Goal: Task Accomplishment & Management: Use online tool/utility

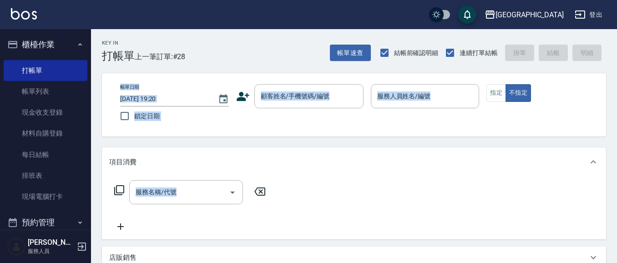
click at [308, 116] on div "帳單日期 [DATE] 19:20 鎖定日期 顧客姓名/手機號碼/編號 顧客姓名/手機號碼/編號 服務人員姓名/編號 服務人員姓名/編號 指定 不指定" at bounding box center [354, 104] width 482 height 41
click at [255, 126] on div "帳單日期 [DATE] 19:20 鎖定日期 顧客姓名/手機號碼/編號 顧客姓名/手機號碼/編號 服務人員姓名/編號 服務人員姓名/編號 指定 不指定" at bounding box center [354, 104] width 504 height 63
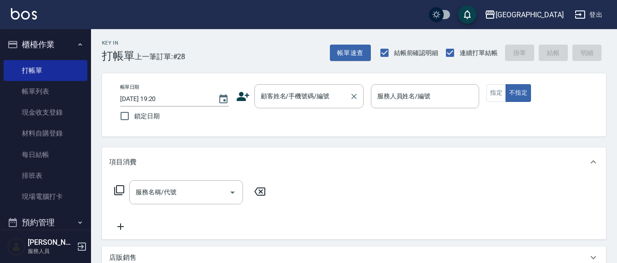
click at [272, 98] on input "顧客姓名/手機號碼/編號" at bounding box center [301, 96] width 87 height 16
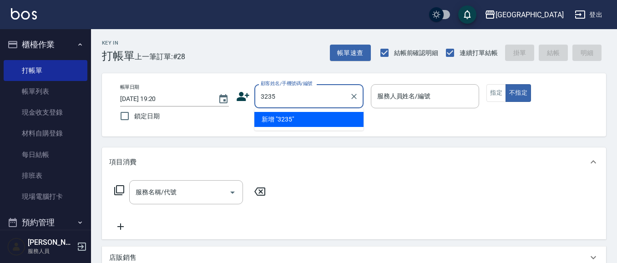
type input "3235"
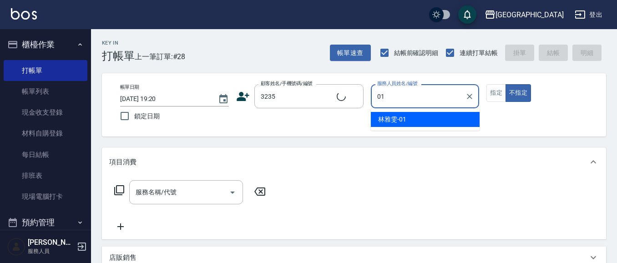
type input "01"
type button "false"
type input "[PERSON_NAME]-01"
type input "[PERSON_NAME]/3235/3235"
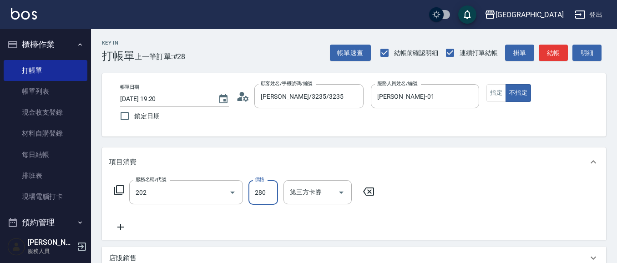
type input "洗髮[280](202)"
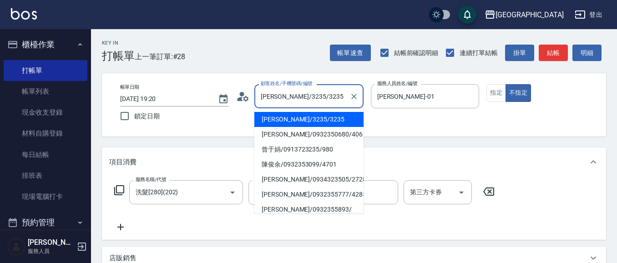
click at [137, 90] on div "帳單日期 [DATE] 19:20 鎖定日期 顧客姓名/手機號碼/編號 [PERSON_NAME]/3235/3235 顧客姓名/手機號碼/編號 服務人員姓名…" at bounding box center [354, 104] width 482 height 41
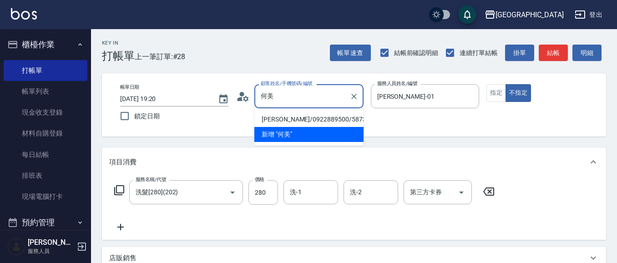
type input "[PERSON_NAME]/3235/3235"
drag, startPoint x: 386, startPoint y: 141, endPoint x: 383, endPoint y: 123, distance: 17.7
click at [387, 138] on div "Key In 打帳單 上一筆訂單:#28 帳單速查 結帳前確認明細 連續打單結帳 掛單 結帳 明細 帳單日期 [DATE] 19:20 鎖定日期 顧客姓名/手…" at bounding box center [354, 243] width 526 height 428
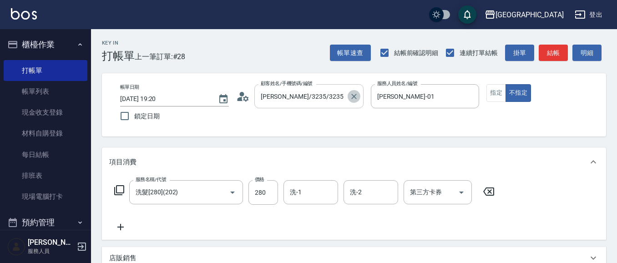
click at [355, 95] on icon "Clear" at bounding box center [353, 96] width 9 height 9
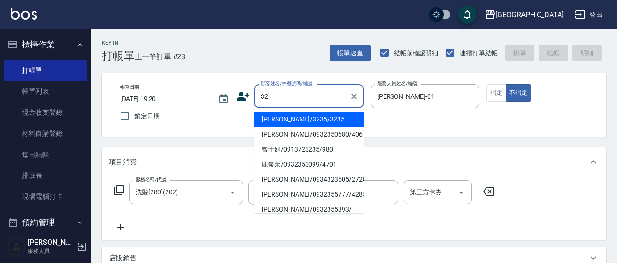
type input "3"
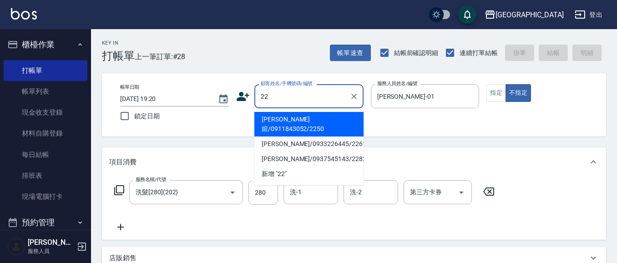
type input "2"
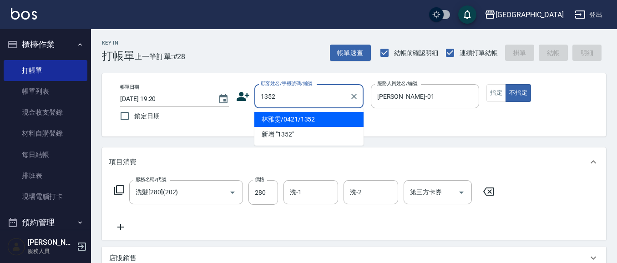
type input "1352"
type input "[PERSON_NAME]-0101"
click at [505, 84] on button "不指定" at bounding box center [517, 93] width 25 height 18
type input "林雅雯/0421/1352"
type input "[PERSON_NAME]-01"
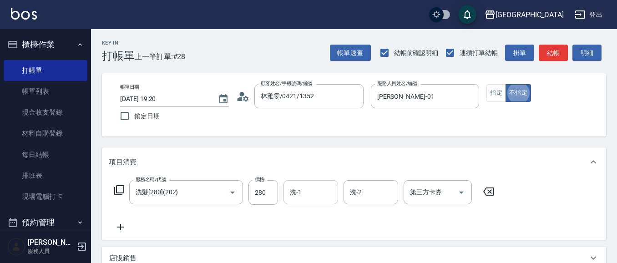
click at [307, 197] on input "洗-1" at bounding box center [310, 192] width 46 height 16
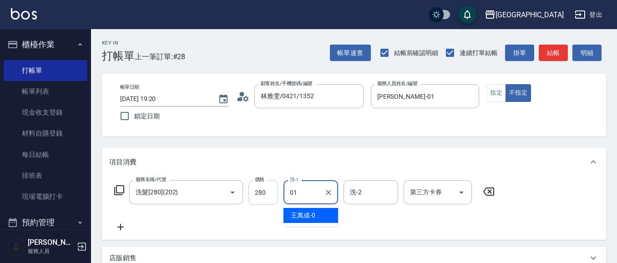
type input "[PERSON_NAME]-01"
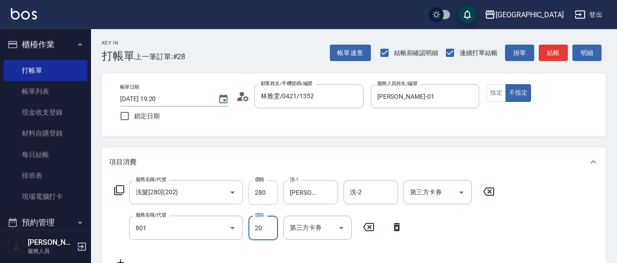
type input "潤絲(801)"
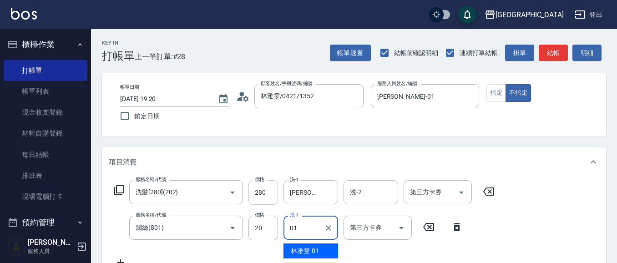
type input "[PERSON_NAME]-01"
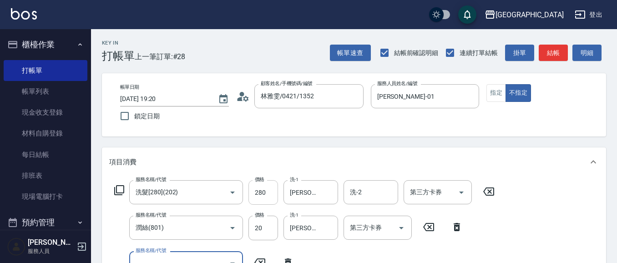
scroll to position [8, 0]
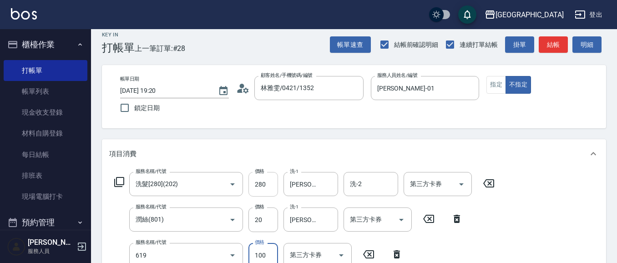
type input "煥彩.玻酸.晶膜.水療(619)"
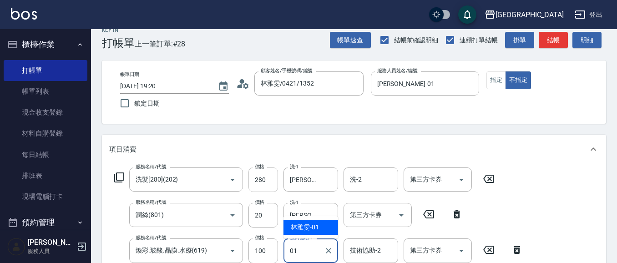
type input "[PERSON_NAME]-01"
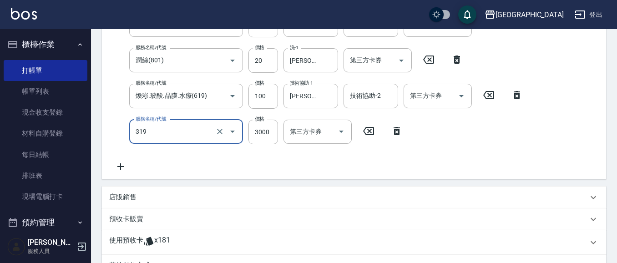
scroll to position [0, 0]
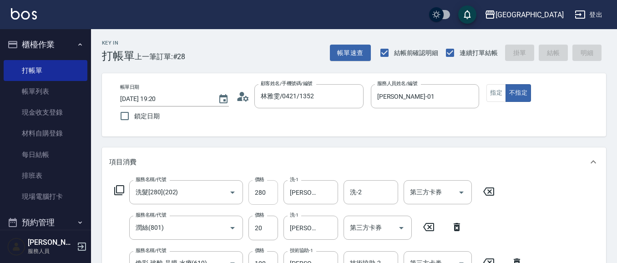
type input "[DATE] 20:07"
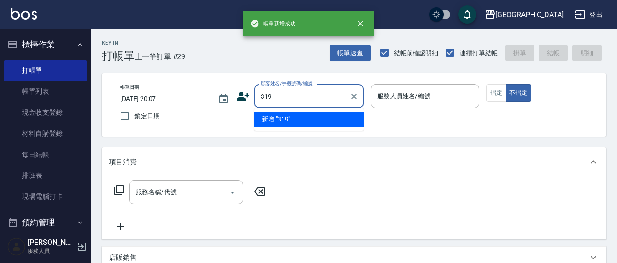
type input "319"
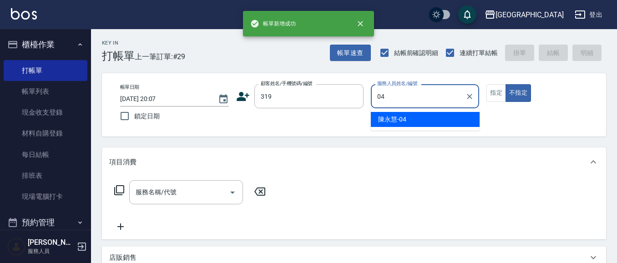
type input "[PERSON_NAME]-04"
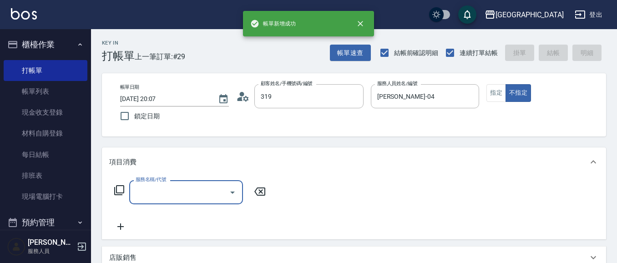
type input "[PERSON_NAME]/0319/319"
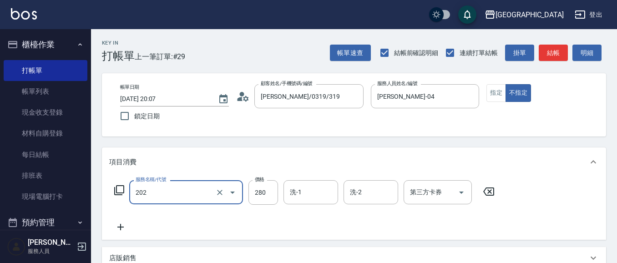
type input "洗髮[280](202)"
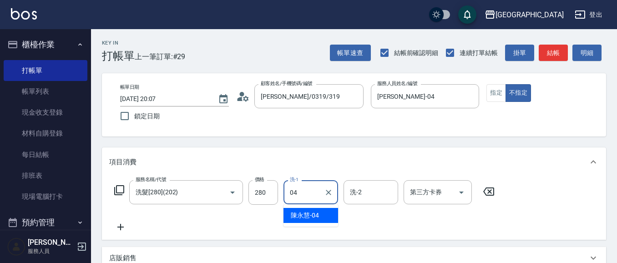
type input "[PERSON_NAME]-04"
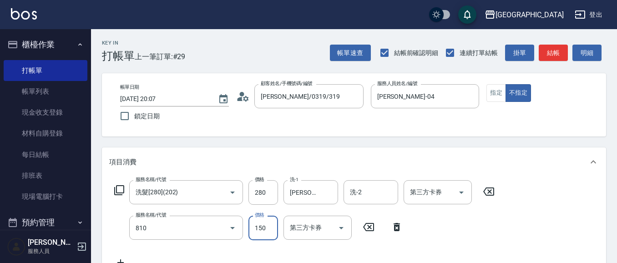
type input "單梳(810)"
type input "100"
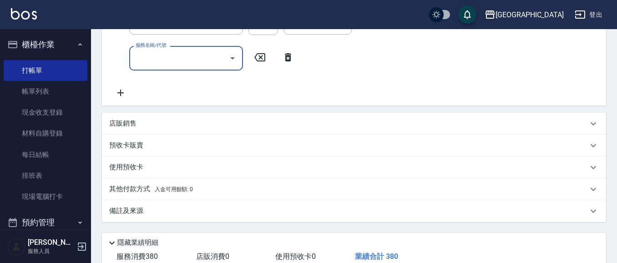
scroll to position [206, 0]
click at [140, 122] on div "店販銷售" at bounding box center [348, 123] width 479 height 10
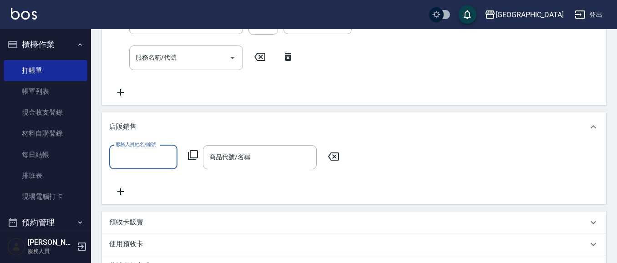
scroll to position [0, 0]
click at [139, 163] on input "服務人員姓名/編號" at bounding box center [143, 157] width 60 height 16
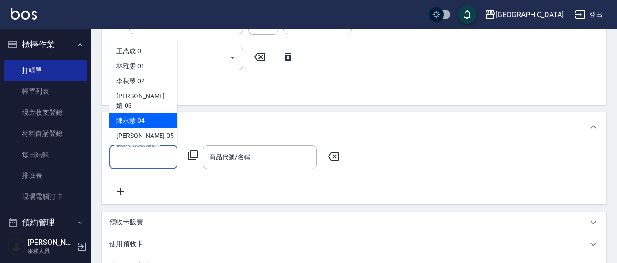
click at [156, 113] on div "[PERSON_NAME]-04" at bounding box center [143, 120] width 68 height 15
type input "[PERSON_NAME]-04"
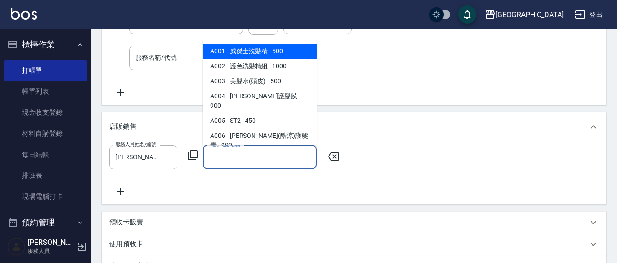
click at [236, 153] on div "商品代號/名稱 商品代號/名稱" at bounding box center [260, 157] width 114 height 24
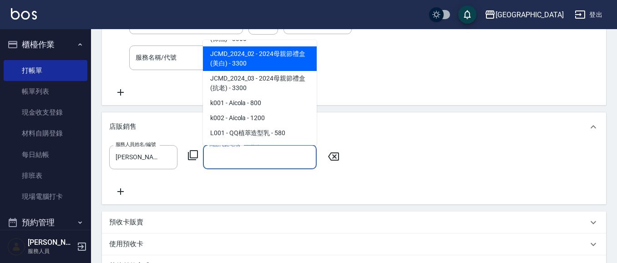
scroll to position [943, 0]
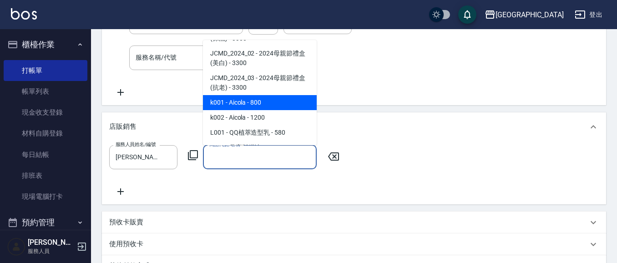
drag, startPoint x: 272, startPoint y: 117, endPoint x: 272, endPoint y: 78, distance: 39.1
click at [272, 78] on ul "A001 - 威傑士洗髮精 - 500 A002 - 護色洗髮精組 - 1000 A003 - 美髮水(頭皮) - 500 A004 - 潤澤修護髮膜 - 9…" at bounding box center [260, 92] width 114 height 105
click at [272, 95] on span "k001 - Aicola - 800" at bounding box center [260, 102] width 114 height 15
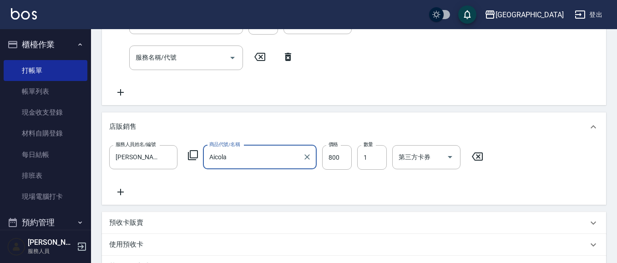
type input "Aicola"
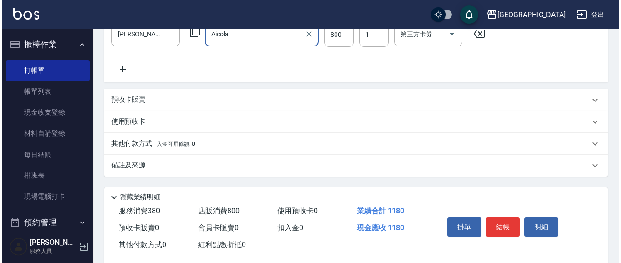
scroll to position [345, 0]
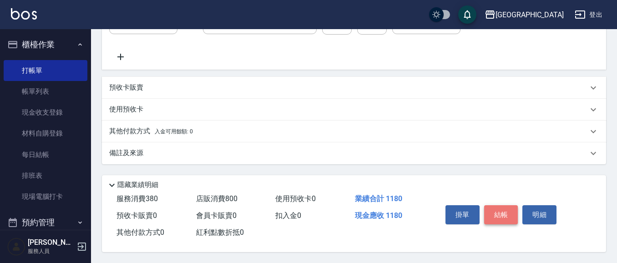
click at [500, 215] on button "結帳" at bounding box center [501, 214] width 34 height 19
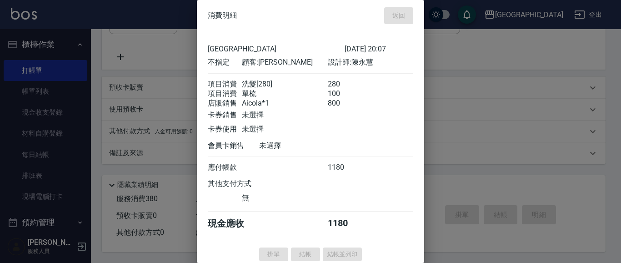
type input "[DATE] 20:08"
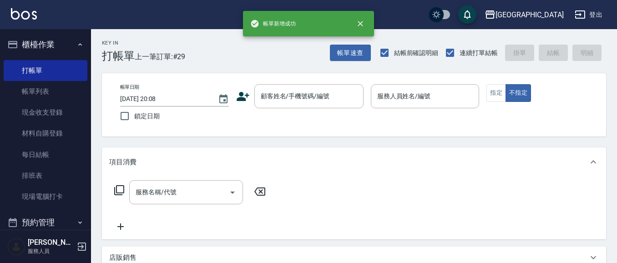
scroll to position [0, 0]
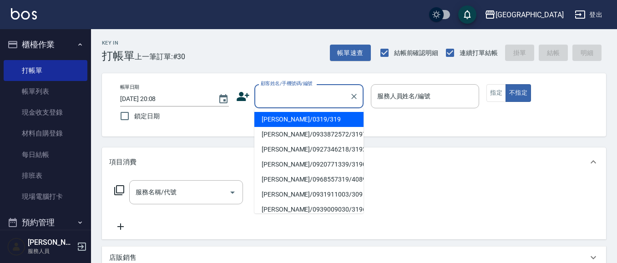
click at [302, 96] on input "顧客姓名/手機號碼/編號" at bounding box center [301, 96] width 87 height 16
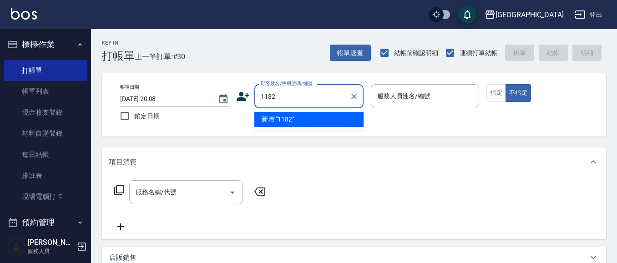
type input "1182"
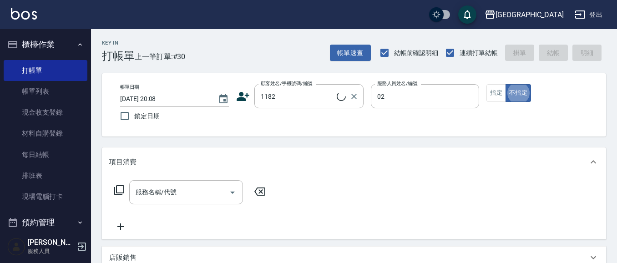
type input "[PERSON_NAME]-02"
type input "[PERSON_NAME]/0937602570/1182"
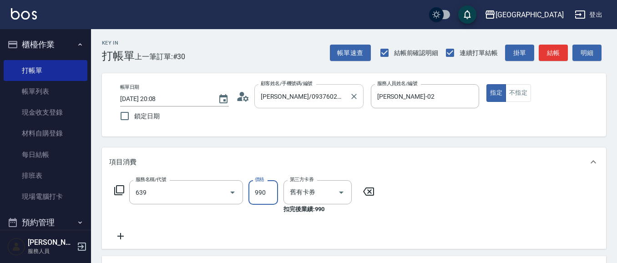
type input "(芙)蘆薈髮膜套卡(自材)(639)"
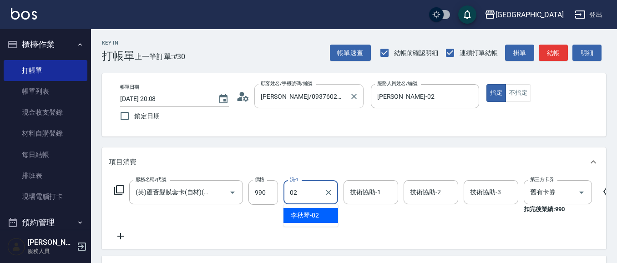
type input "[PERSON_NAME]-02"
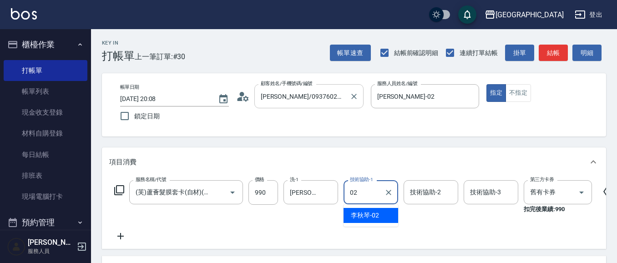
type input "[PERSON_NAME]-02"
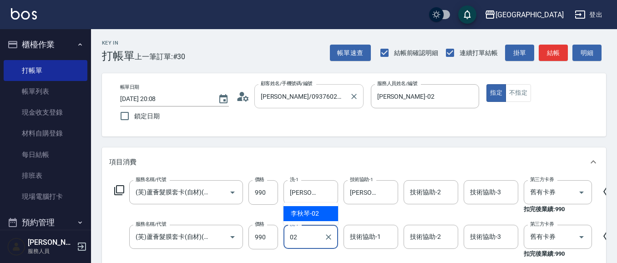
type input "02"
type input "0"
type input "[PERSON_NAME]-02"
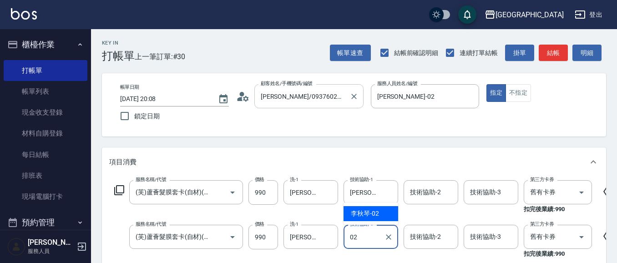
type input "[PERSON_NAME]-02"
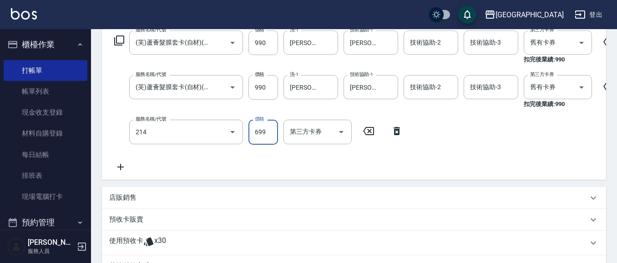
type input "滾珠洗髪699(214)"
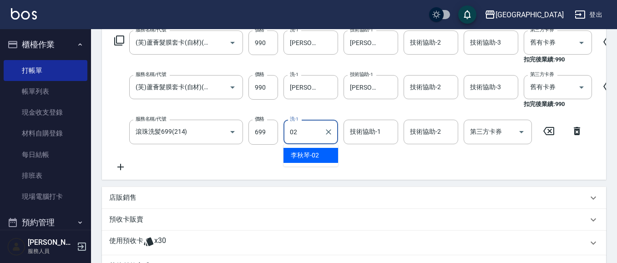
type input "02"
type input "0"
type input "[PERSON_NAME]-02"
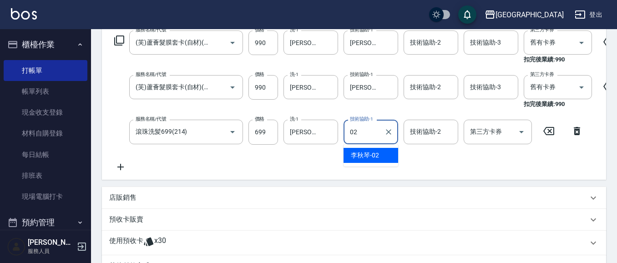
type input "[PERSON_NAME]-02"
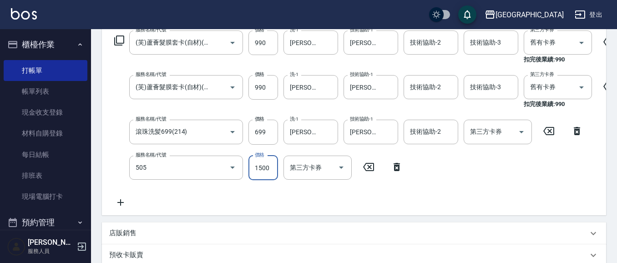
type input "染髮[1500](505)"
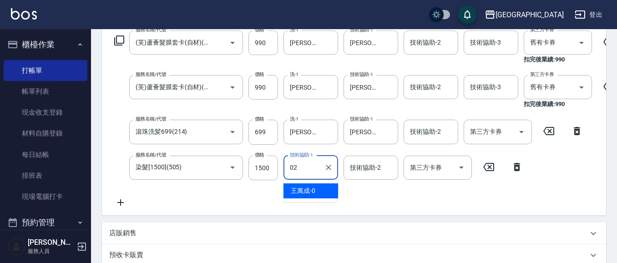
type input "[PERSON_NAME]-02"
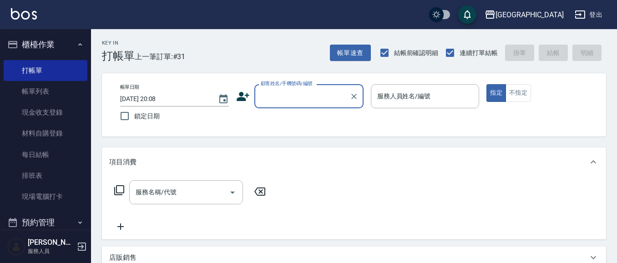
click at [549, 133] on div "帳單日期 [DATE] 20:08 鎖定日期 顧客姓名/手機號碼/編號 顧客姓名/手機號碼/編號 服務人員姓名/編號 服務人員姓名/編號 指定 不指定" at bounding box center [354, 104] width 504 height 63
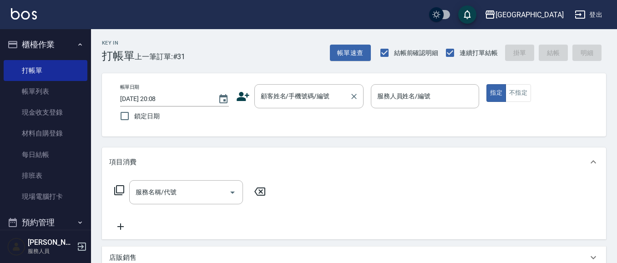
click at [286, 104] on div "顧客姓名/手機號碼/編號" at bounding box center [308, 96] width 109 height 24
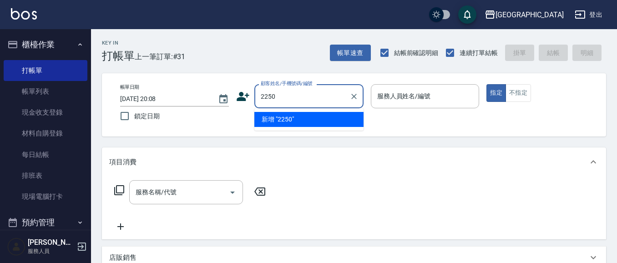
type input "2250"
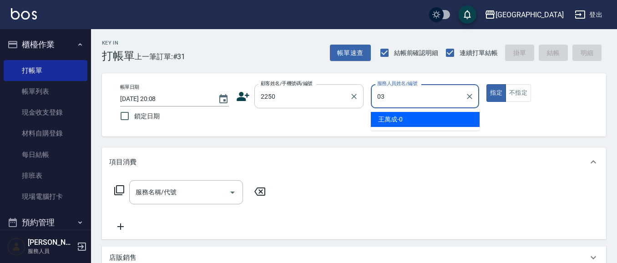
type input "[PERSON_NAME]媗-03"
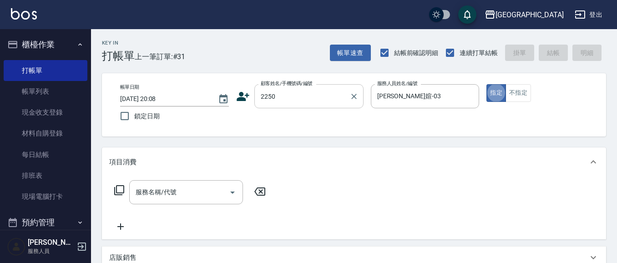
type button "true"
type input "40"
type input "[PERSON_NAME]媗/0911843052/2250"
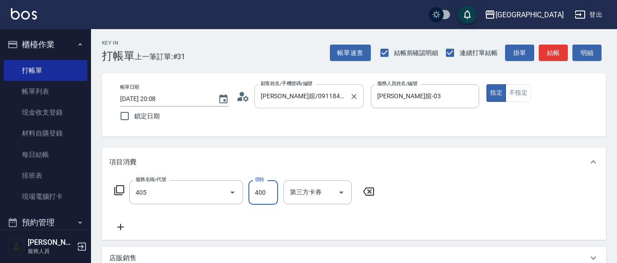
type input "剪髮(400)(405)"
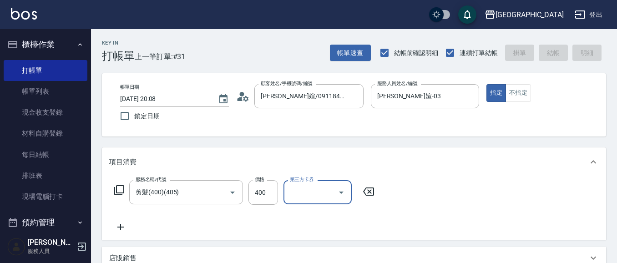
type input "[DATE] 20:21"
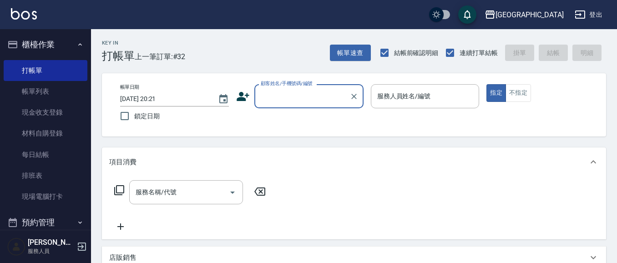
click at [49, 46] on button "櫃檯作業" at bounding box center [46, 45] width 84 height 24
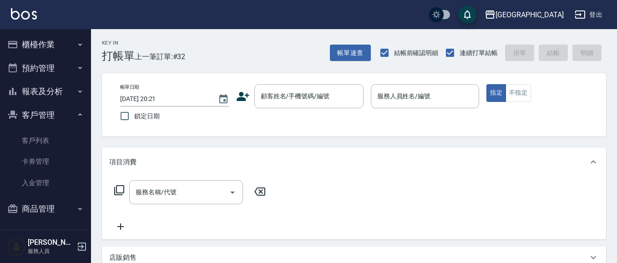
click at [39, 114] on button "客戶管理" at bounding box center [46, 115] width 84 height 24
click at [46, 89] on button "報表及分析" at bounding box center [46, 92] width 84 height 24
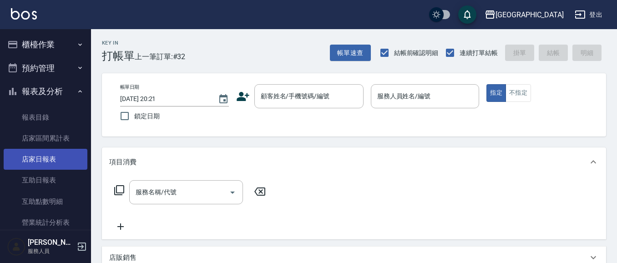
click at [31, 151] on link "店家日報表" at bounding box center [46, 159] width 84 height 21
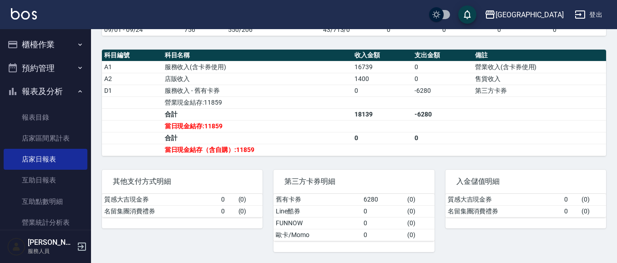
scroll to position [299, 0]
drag, startPoint x: 551, startPoint y: 242, endPoint x: 605, endPoint y: 257, distance: 55.9
click at [605, 257] on div "[GEOGRAPHIC_DATA] [DATE] 店家日報表 列印時間： [DATE][PHONE_NUMBER]:22 Merchant Daily Rep…" at bounding box center [354, 0] width 526 height 525
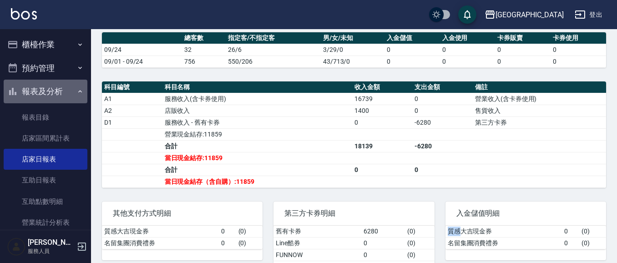
click at [48, 93] on button "報表及分析" at bounding box center [46, 92] width 84 height 24
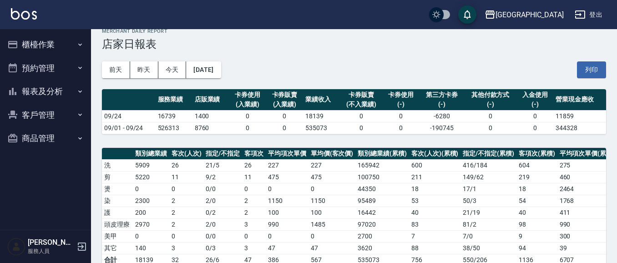
scroll to position [0, 0]
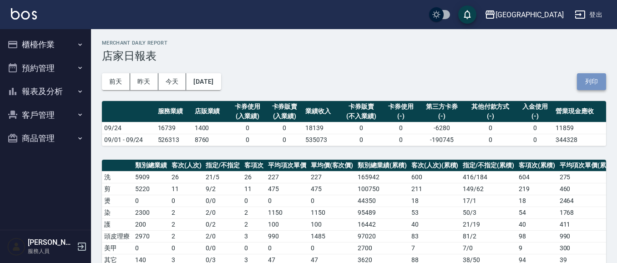
click at [590, 83] on button "列印" at bounding box center [591, 81] width 29 height 17
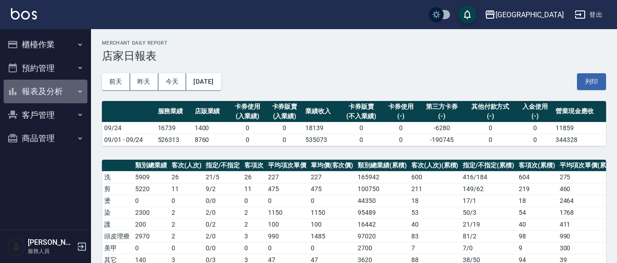
click at [56, 93] on button "報表及分析" at bounding box center [46, 92] width 84 height 24
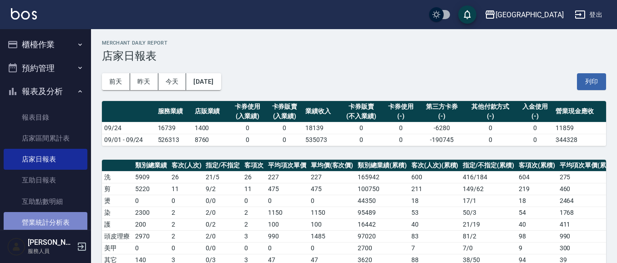
click at [66, 219] on link "營業統計分析表" at bounding box center [46, 222] width 84 height 21
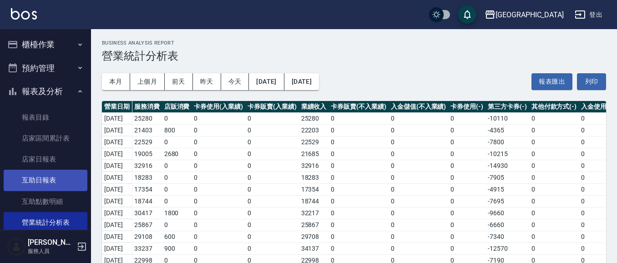
scroll to position [30, 0]
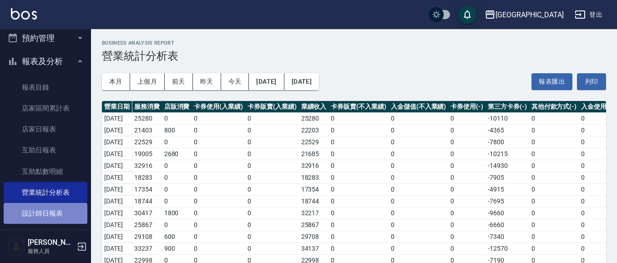
click at [53, 215] on link "設計師日報表" at bounding box center [46, 213] width 84 height 21
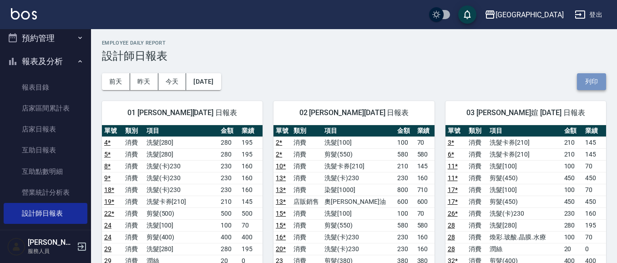
click at [595, 85] on button "列印" at bounding box center [591, 81] width 29 height 17
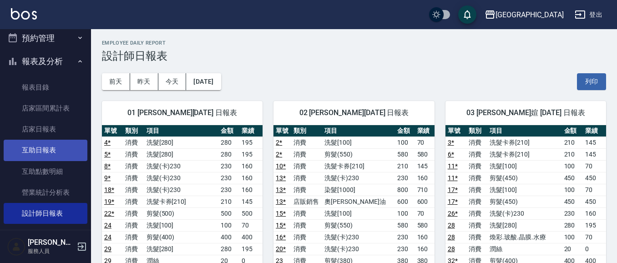
click at [55, 150] on link "互助日報表" at bounding box center [46, 150] width 84 height 21
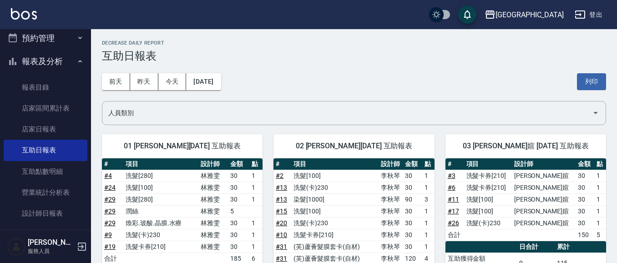
drag, startPoint x: 594, startPoint y: 78, endPoint x: 101, endPoint y: 202, distance: 508.4
click at [594, 78] on button "列印" at bounding box center [591, 81] width 29 height 17
